Goal: Navigation & Orientation: Understand site structure

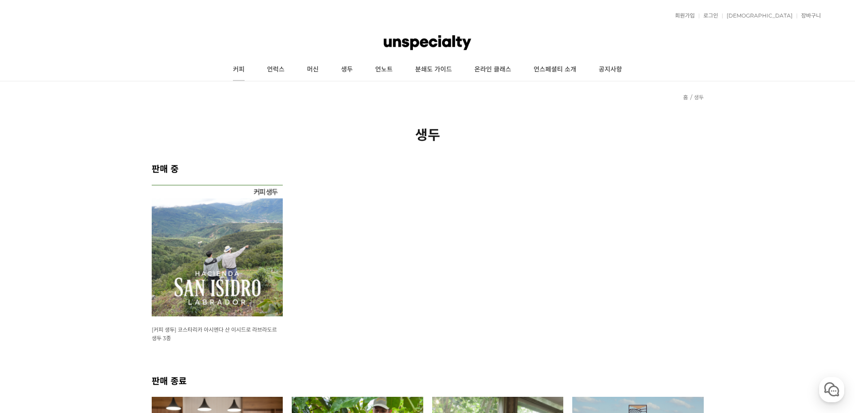
click at [246, 70] on link "커피" at bounding box center [239, 69] width 34 height 22
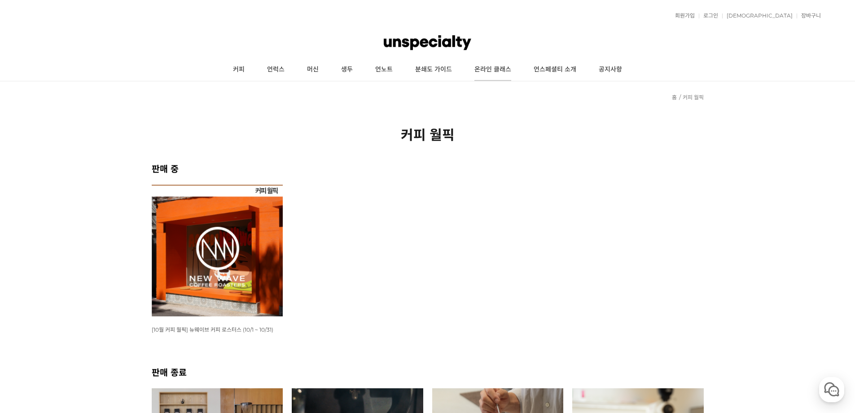
click at [497, 75] on link "온라인 클래스" at bounding box center [492, 69] width 59 height 22
click at [443, 79] on link "분쇄도 가이드" at bounding box center [433, 69] width 59 height 22
click at [393, 68] on link "언노트" at bounding box center [384, 69] width 40 height 22
click at [556, 64] on link "언스페셜티 소개" at bounding box center [554, 69] width 65 height 22
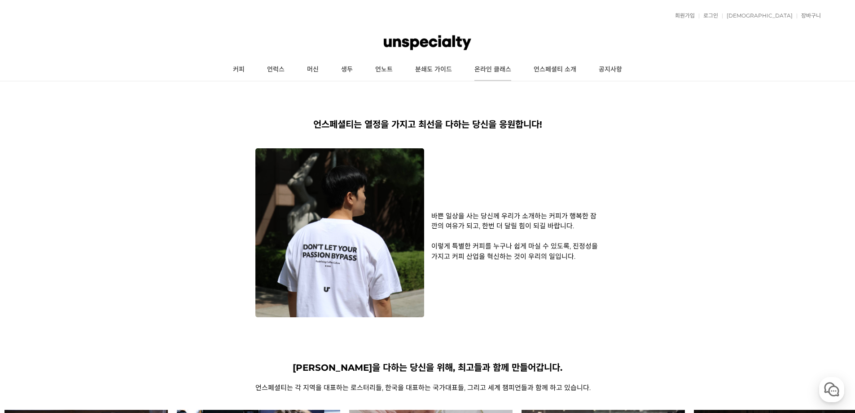
click at [479, 69] on link "온라인 클래스" at bounding box center [492, 69] width 59 height 22
